Goal: Task Accomplishment & Management: Use online tool/utility

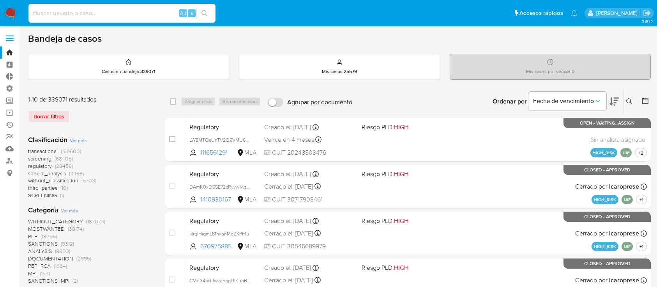
click at [85, 16] on input at bounding box center [121, 13] width 187 height 10
type input "2453241230"
click at [627, 97] on button at bounding box center [630, 101] width 13 height 9
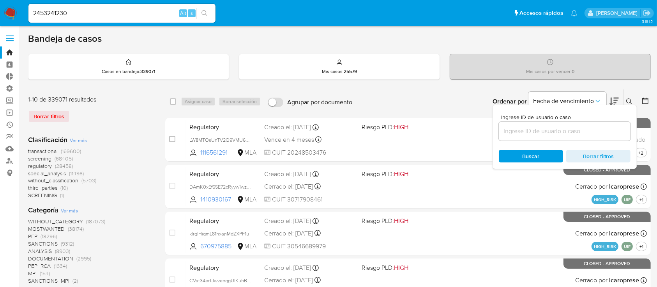
click at [575, 128] on input at bounding box center [565, 131] width 132 height 10
type input "2453241230"
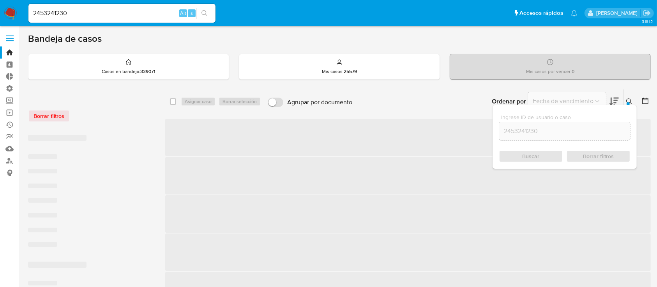
click at [632, 101] on icon at bounding box center [629, 101] width 6 height 6
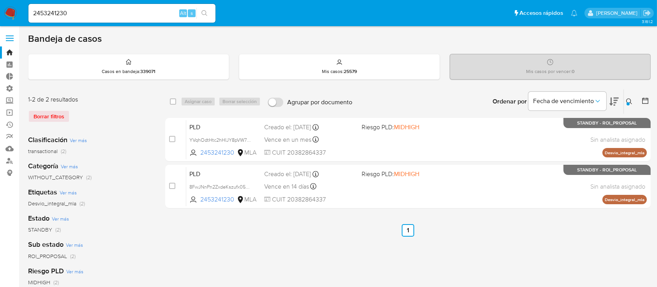
click at [143, 13] on input "2453241230" at bounding box center [121, 13] width 187 height 10
paste input "iAZCTMw0Y1b3IvmMiJXDTFT"
type input "iAZCTMw0Y1b3IvmMiJXDTFT0"
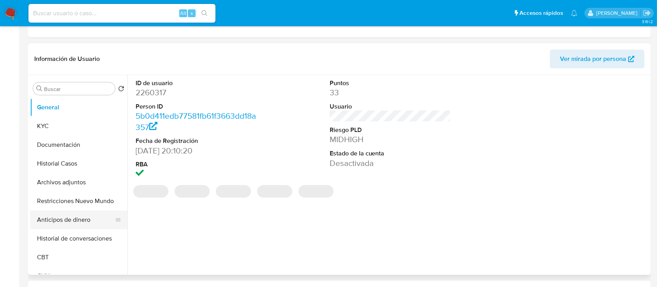
select select "10"
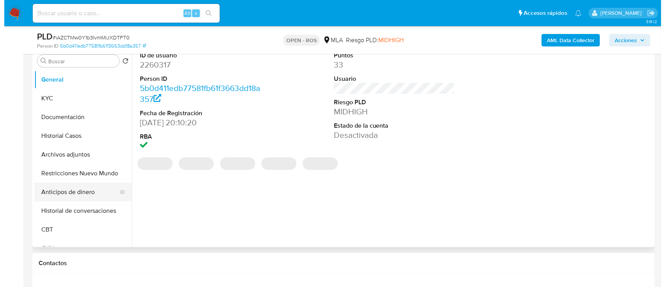
scroll to position [156, 0]
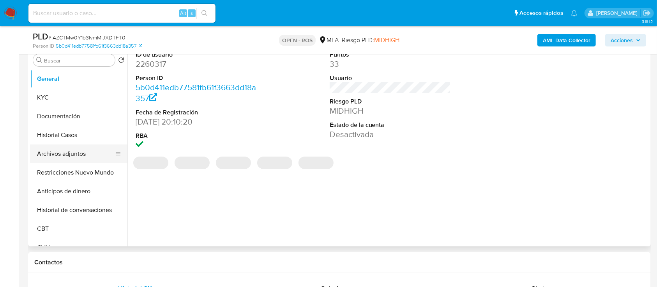
click at [54, 157] on button "Archivos adjuntos" at bounding box center [75, 153] width 91 height 19
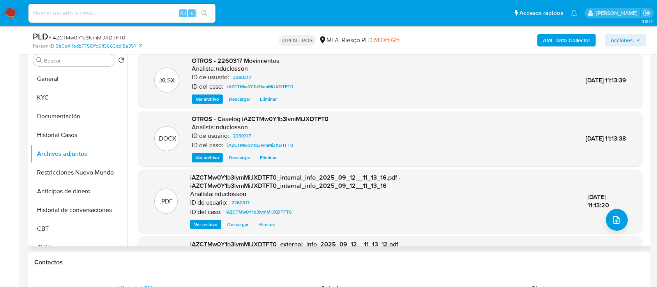
click at [208, 158] on span "Ver archivo" at bounding box center [207, 158] width 23 height 8
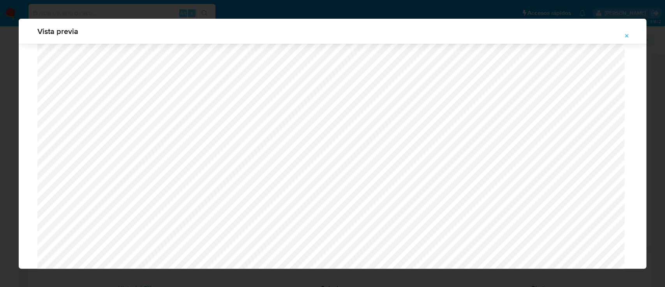
scroll to position [348, 0]
click at [627, 31] on span "Attachment preview" at bounding box center [627, 35] width 6 height 11
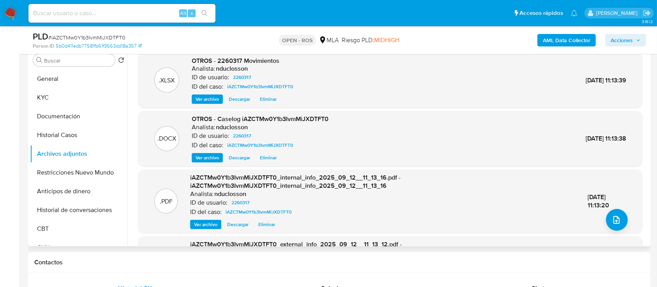
scroll to position [0, 0]
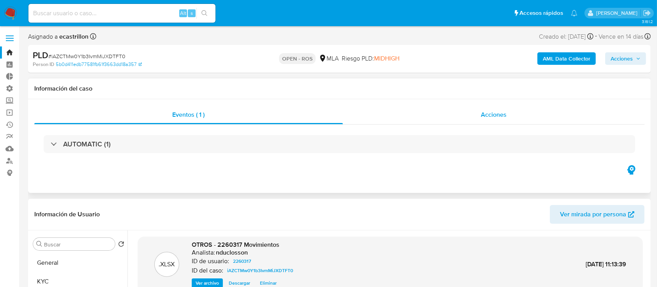
click at [442, 114] on div "Acciones" at bounding box center [494, 114] width 302 height 19
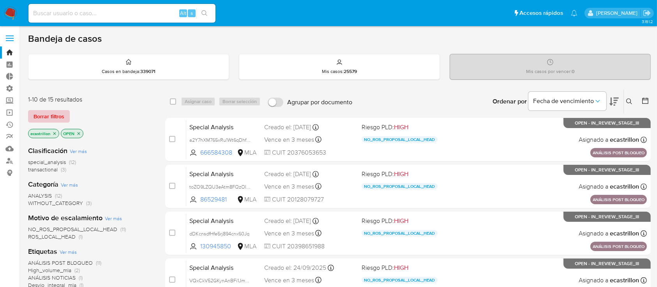
click at [41, 111] on span "Borrar filtros" at bounding box center [49, 116] width 31 height 11
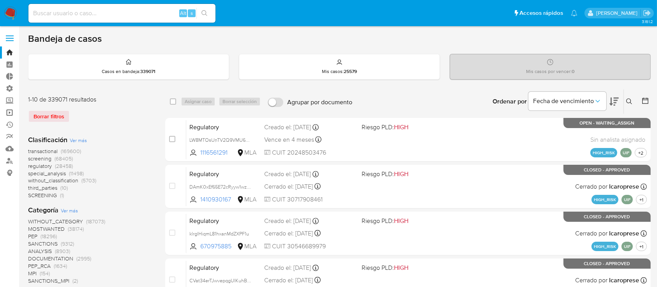
click at [8, 114] on link "Operaciones masivas" at bounding box center [46, 112] width 93 height 12
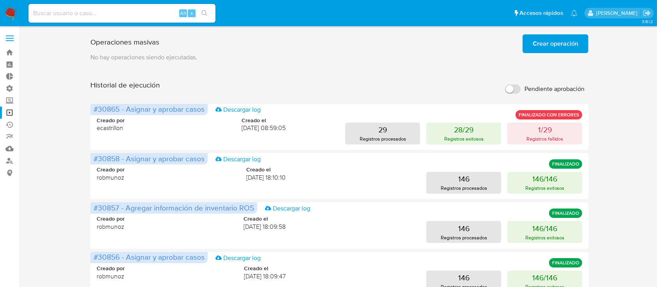
click at [543, 49] on span "Crear operación" at bounding box center [556, 43] width 46 height 17
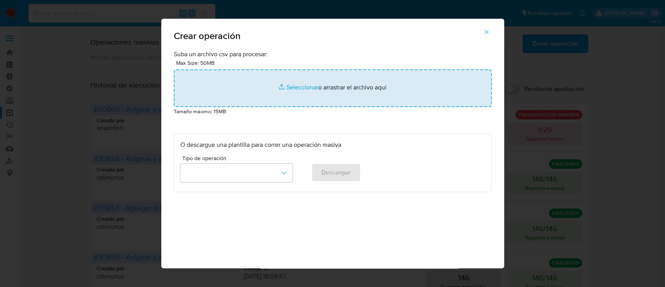
click at [389, 80] on input "file" at bounding box center [333, 87] width 318 height 37
type input "C:\fakepath\open - 26-09-2025.csv"
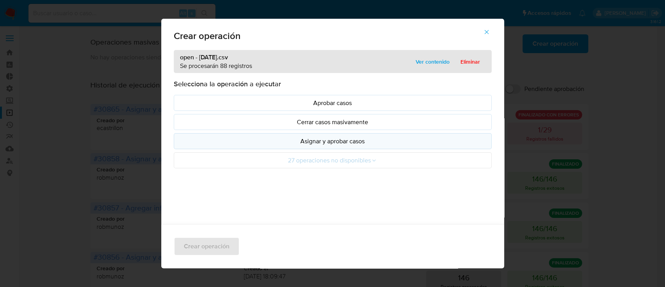
drag, startPoint x: 389, startPoint y: 80, endPoint x: 248, endPoint y: 139, distance: 153.1
click at [248, 139] on p "Asignar y aprobar casos" at bounding box center [332, 140] width 305 height 9
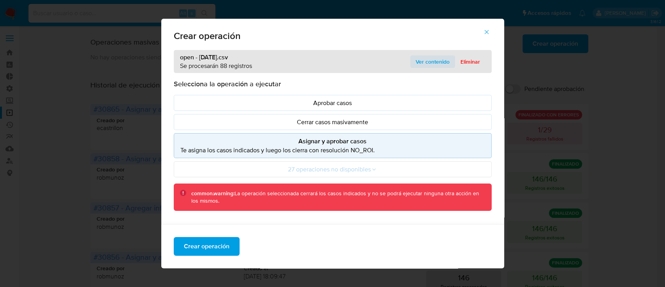
click at [430, 58] on span "Ver contenido" at bounding box center [433, 61] width 34 height 11
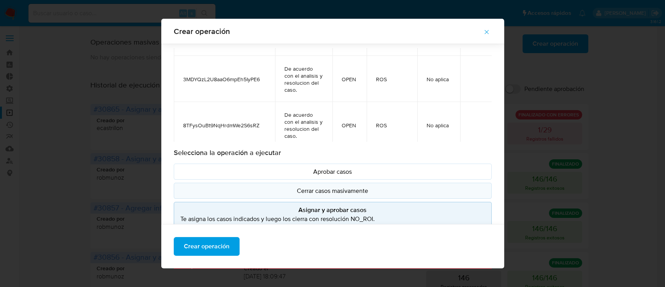
scroll to position [46, 0]
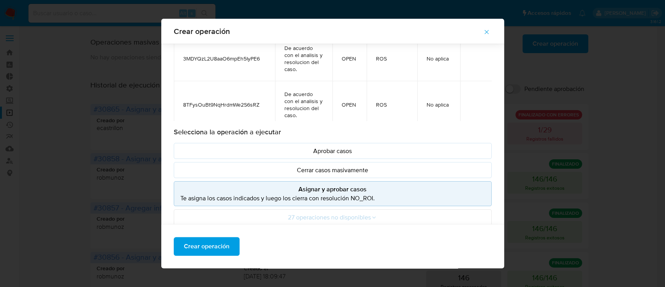
click at [259, 189] on p "Asignar y aprobar casos" at bounding box center [332, 188] width 305 height 9
click at [224, 248] on span "Crear operación" at bounding box center [207, 245] width 46 height 17
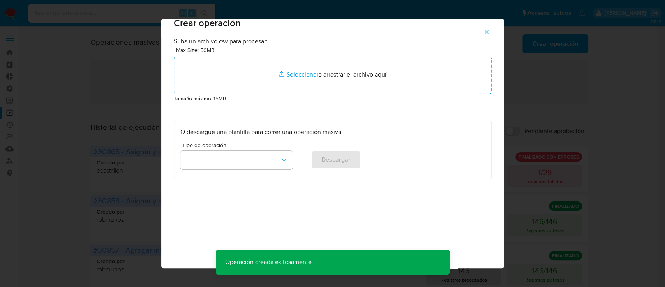
scroll to position [6, 0]
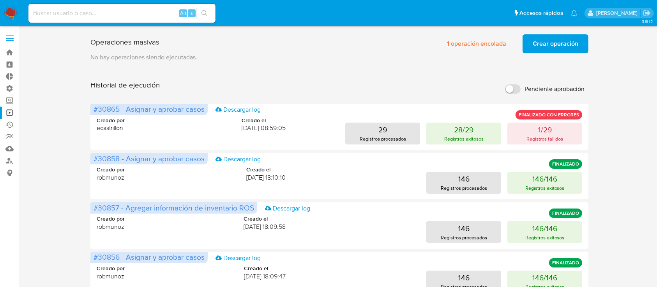
click at [552, 48] on span "Crear operación" at bounding box center [556, 43] width 46 height 17
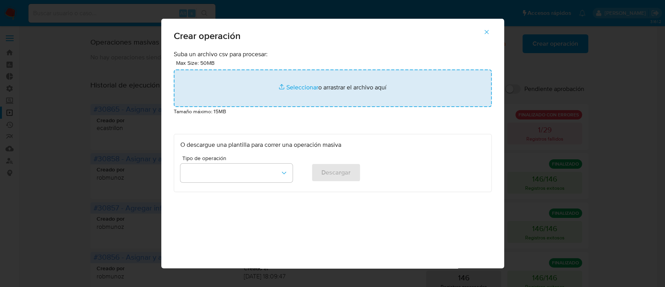
click at [324, 85] on input "file" at bounding box center [333, 87] width 318 height 37
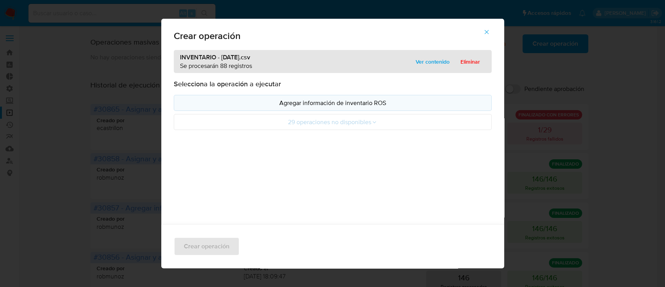
click at [320, 100] on p "Agregar información de inventario ROS" at bounding box center [332, 102] width 305 height 9
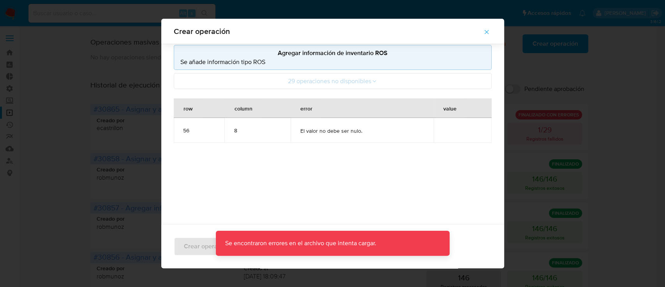
scroll to position [46, 0]
click at [490, 34] on icon "button" at bounding box center [486, 31] width 7 height 7
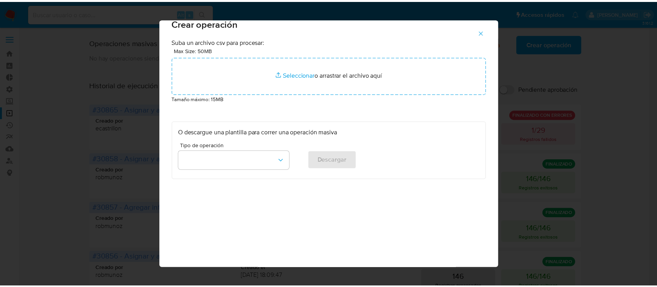
scroll to position [6, 0]
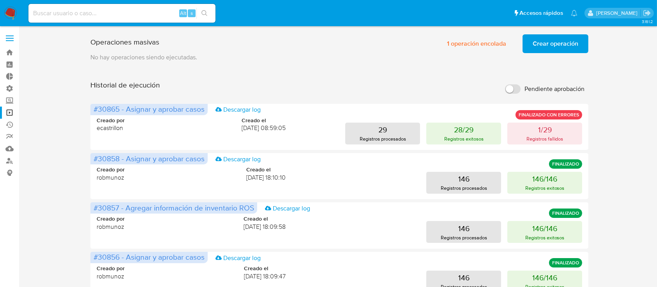
click at [536, 42] on span "Crear operación" at bounding box center [556, 43] width 46 height 17
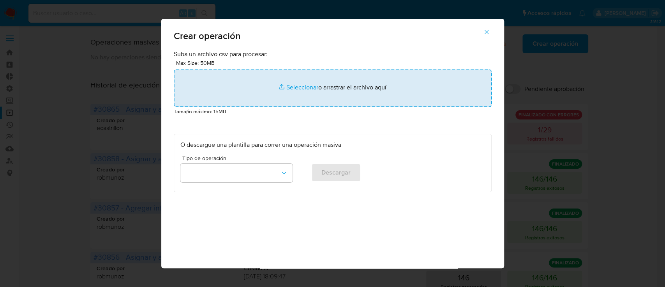
click at [394, 83] on input "file" at bounding box center [333, 87] width 318 height 37
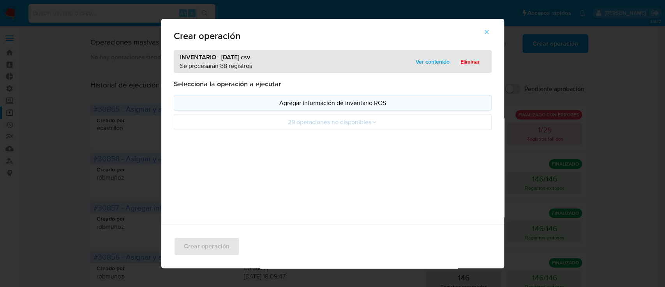
drag, startPoint x: 394, startPoint y: 83, endPoint x: 172, endPoint y: 105, distance: 223.7
click at [174, 105] on button "Agregar información de inventario ROS" at bounding box center [333, 103] width 318 height 16
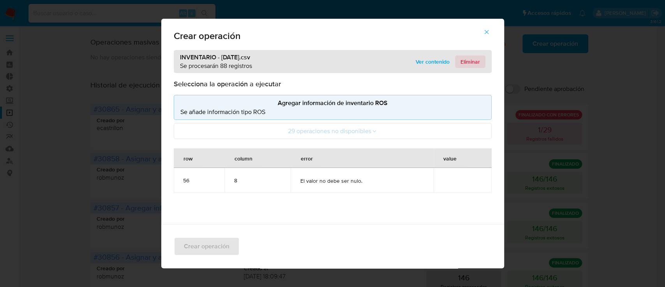
click at [465, 57] on span "Eliminar" at bounding box center [470, 61] width 19 height 11
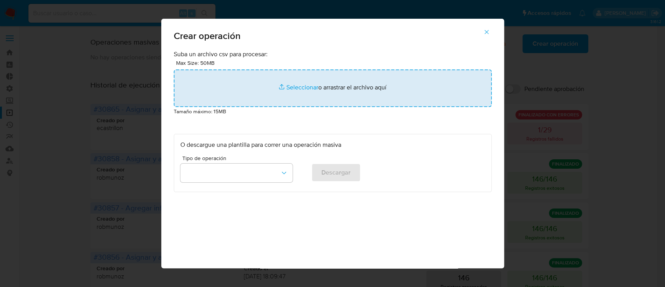
click at [290, 90] on input "file" at bounding box center [333, 87] width 318 height 37
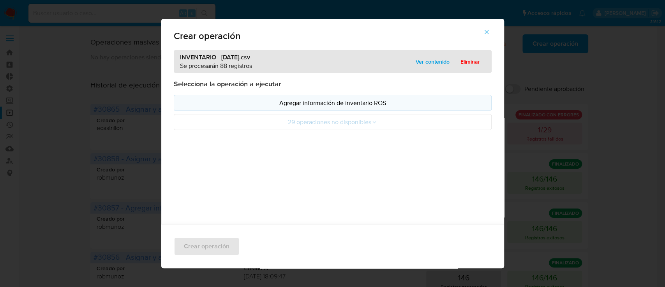
click at [316, 98] on button "Agregar información de inventario ROS" at bounding box center [333, 103] width 318 height 16
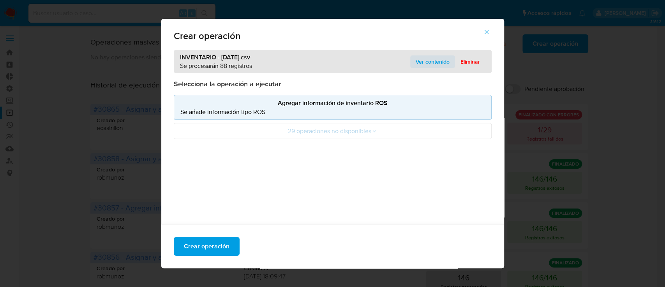
click at [424, 59] on span "Ver contenido" at bounding box center [433, 61] width 34 height 11
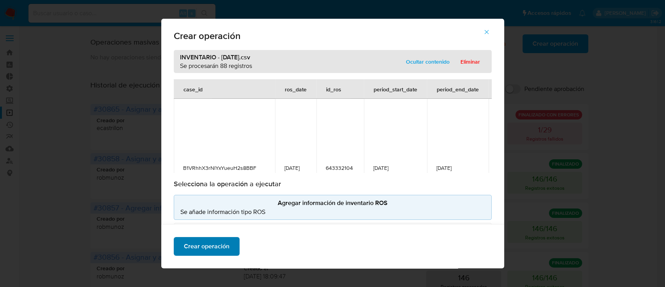
click at [220, 244] on span "Crear operación" at bounding box center [207, 245] width 46 height 17
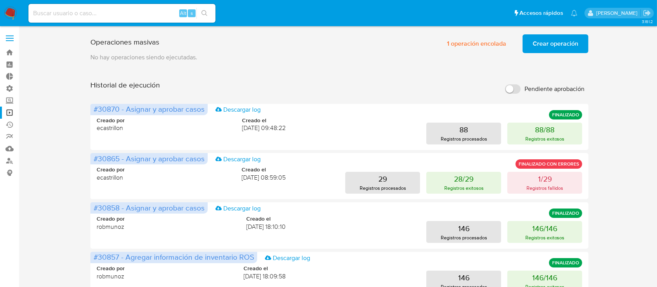
click at [550, 37] on span "Crear operación" at bounding box center [556, 43] width 46 height 17
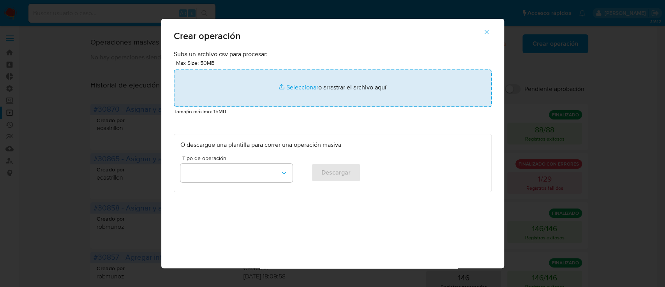
click at [378, 76] on input "file" at bounding box center [333, 87] width 318 height 37
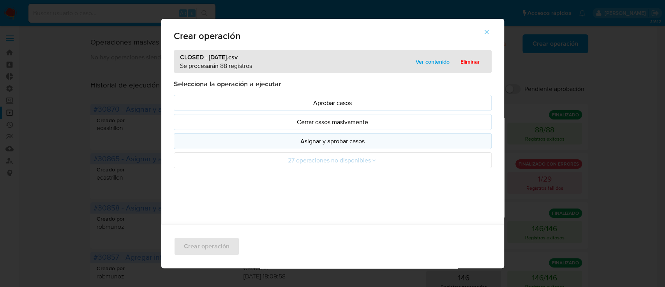
click at [237, 140] on p "Asignar y aprobar casos" at bounding box center [332, 140] width 305 height 9
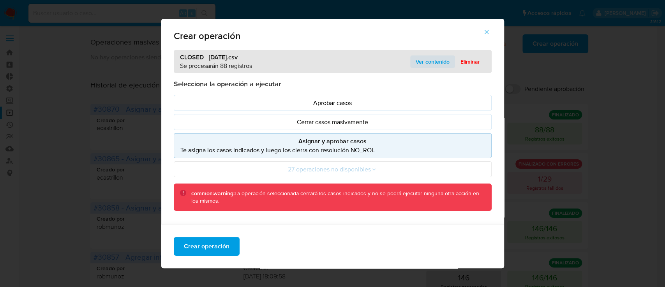
click at [421, 61] on span "Ver contenido" at bounding box center [433, 61] width 34 height 11
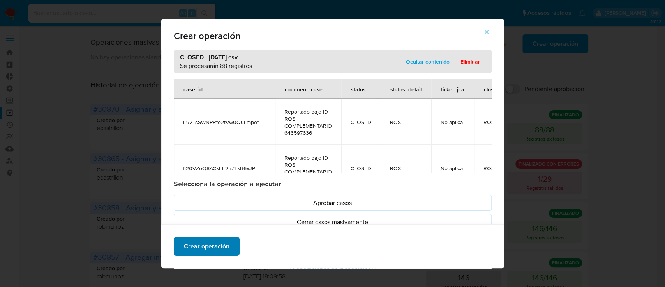
click at [223, 242] on span "Crear operación" at bounding box center [207, 245] width 46 height 17
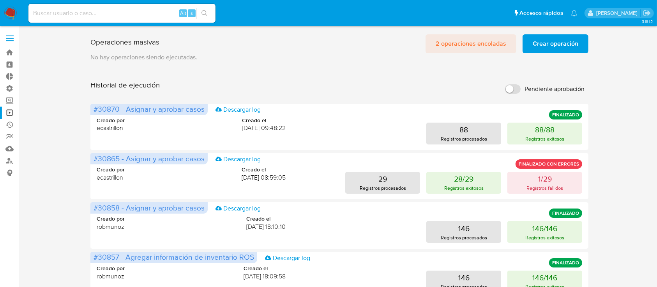
click at [476, 48] on span "2 operaciones encoladas" at bounding box center [471, 43] width 71 height 17
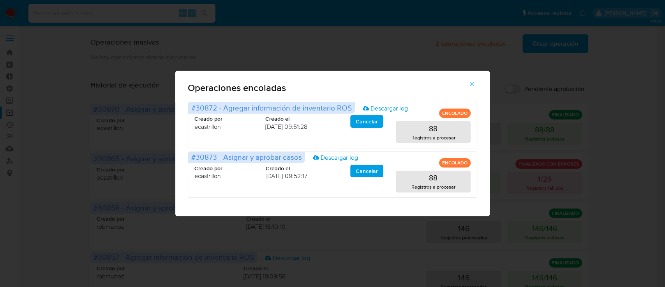
click at [472, 85] on icon "button" at bounding box center [472, 83] width 7 height 7
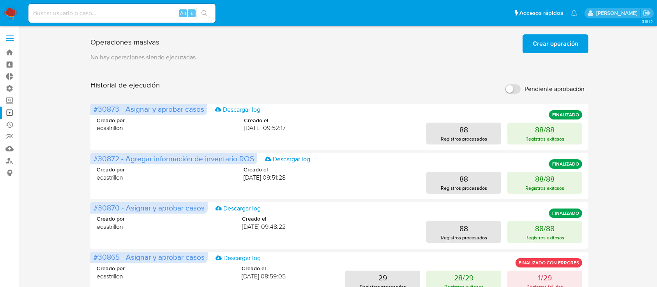
click at [148, 12] on input at bounding box center [121, 13] width 187 height 10
paste input "T6FsX3o2f0a1k7w7VXBpUOm4"
type input "T6FsX3o2f0a1k7w7VXBpUOm4"
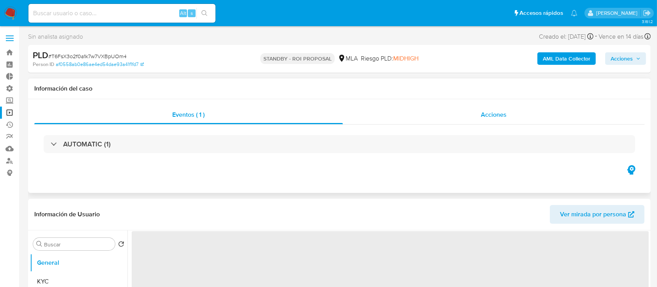
click at [381, 119] on div "Acciones" at bounding box center [494, 114] width 302 height 19
select select "10"
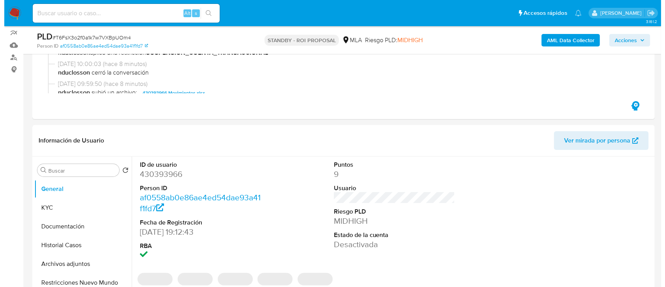
scroll to position [104, 0]
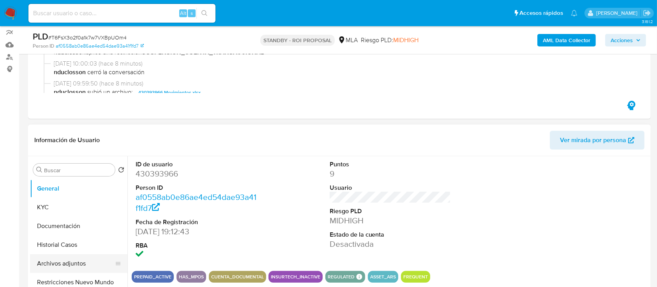
click at [47, 260] on button "Archivos adjuntos" at bounding box center [75, 263] width 91 height 19
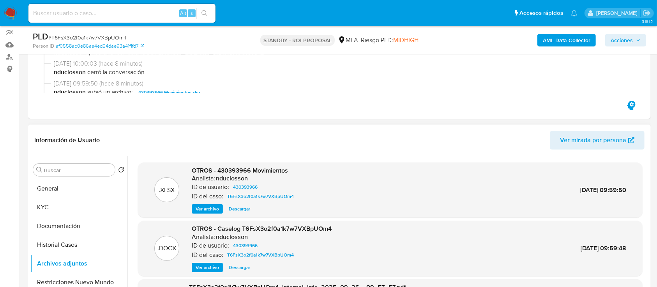
click at [212, 269] on span "Ver archivo" at bounding box center [207, 267] width 23 height 8
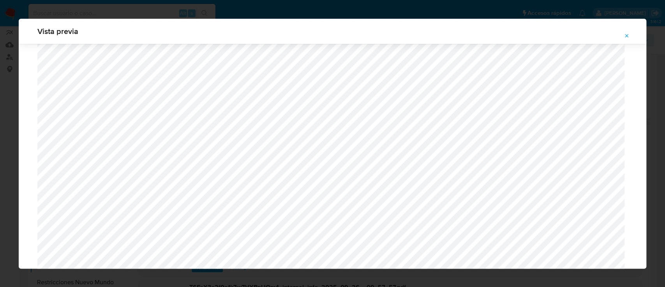
scroll to position [754, 0]
click at [630, 37] on button "Attachment preview" at bounding box center [627, 36] width 17 height 12
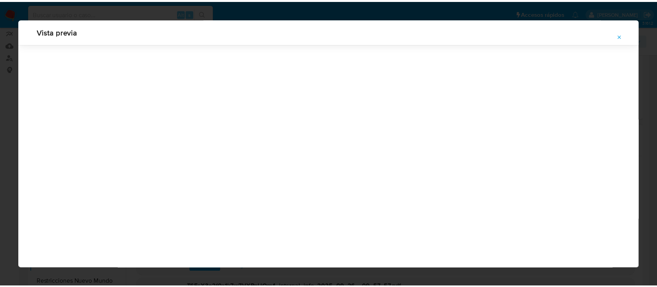
scroll to position [25, 0]
